Goal: Information Seeking & Learning: Understand process/instructions

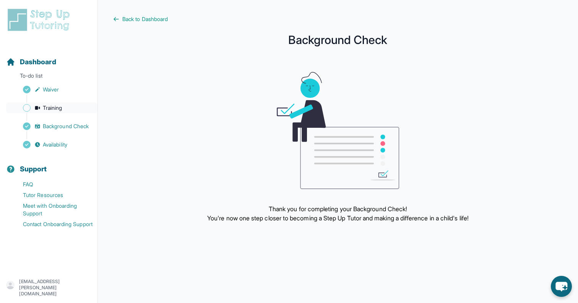
click at [45, 109] on span "Training" at bounding box center [52, 108] width 19 height 8
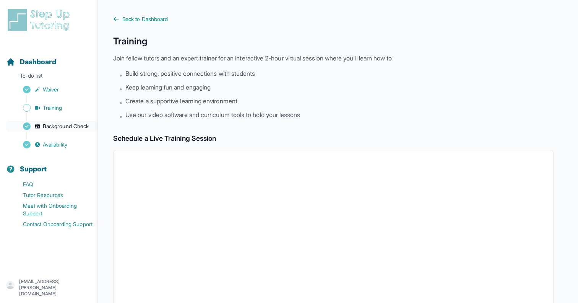
click at [81, 131] on link "Background Check" at bounding box center [51, 126] width 91 height 11
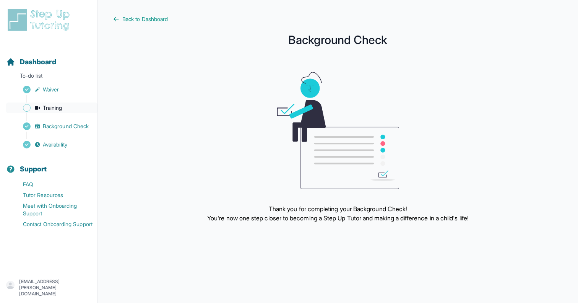
click at [52, 105] on span "Training" at bounding box center [52, 108] width 19 height 8
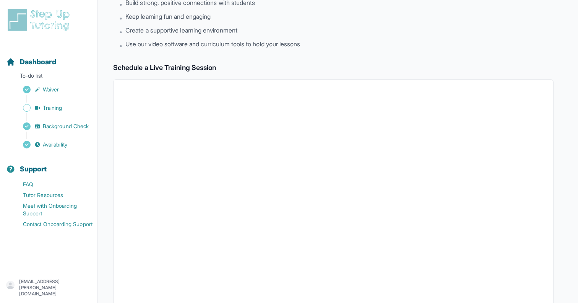
scroll to position [235, 0]
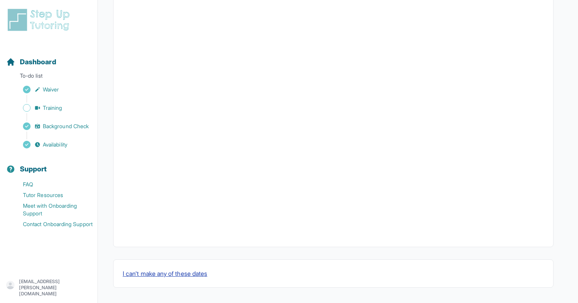
click at [153, 274] on button "I can't make any of these dates" at bounding box center [165, 273] width 84 height 9
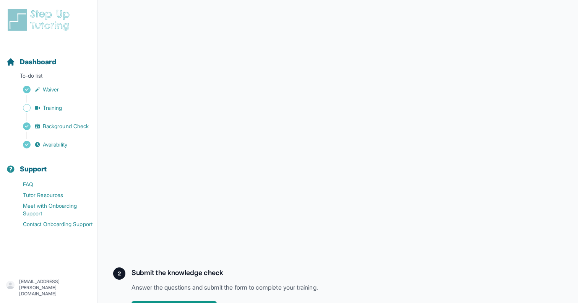
scroll to position [148, 0]
click at [479, 260] on div "Back to Training Tutoring 101 If you can't find a live training session that wo…" at bounding box center [333, 92] width 440 height 451
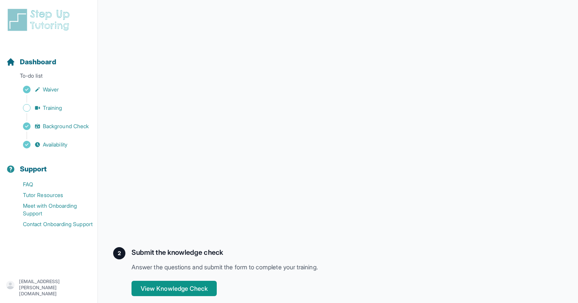
scroll to position [179, 0]
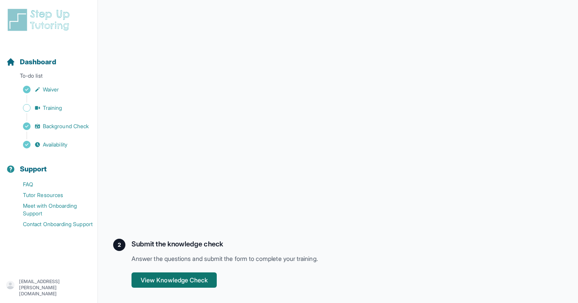
click at [211, 279] on button "View Knowledge Check" at bounding box center [173, 279] width 85 height 15
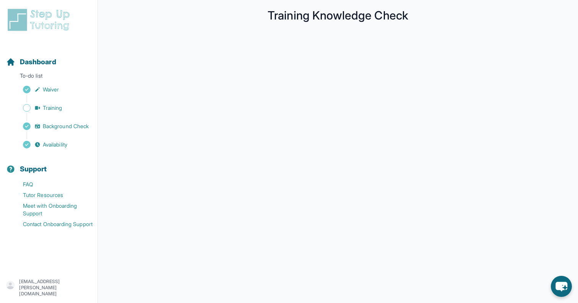
scroll to position [26, 0]
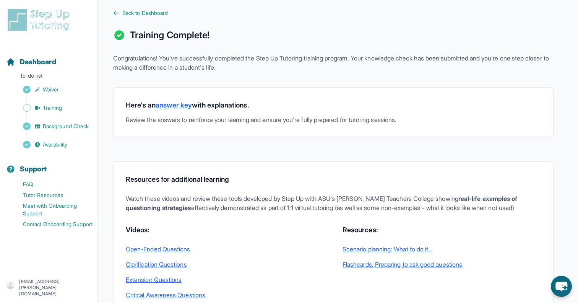
scroll to position [7, 0]
click at [134, 17] on div "Back to Dashboard Training Complete! Congratulations! You've successfully compl…" at bounding box center [333, 243] width 440 height 471
click at [133, 13] on span "Back to Dashboard" at bounding box center [144, 12] width 45 height 8
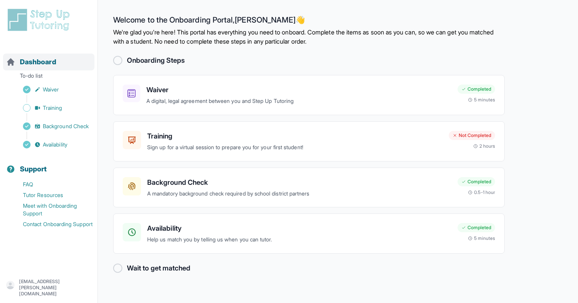
click at [50, 63] on span "Dashboard" at bounding box center [38, 62] width 36 height 11
click at [43, 62] on span "Dashboard" at bounding box center [38, 62] width 36 height 11
click at [245, 148] on p "Sign up for a virtual session to prepare you for your first student!" at bounding box center [294, 147] width 295 height 9
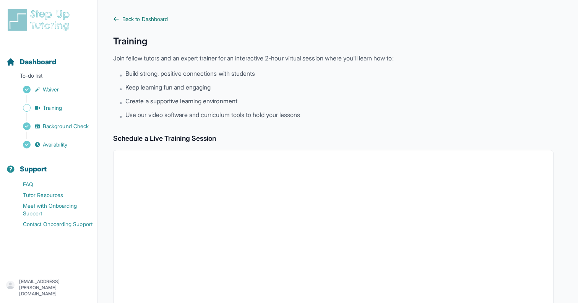
click at [115, 19] on icon at bounding box center [116, 18] width 5 height 3
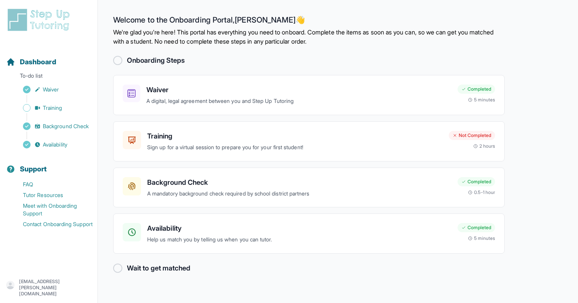
click at [151, 268] on h2 "Wait to get matched" at bounding box center [158, 268] width 63 height 11
click at [117, 270] on div at bounding box center [117, 267] width 9 height 9
click at [146, 269] on h2 "Wait to get matched" at bounding box center [158, 268] width 63 height 11
click at [113, 268] on div at bounding box center [117, 267] width 9 height 9
